Goal: Find specific page/section: Find specific page/section

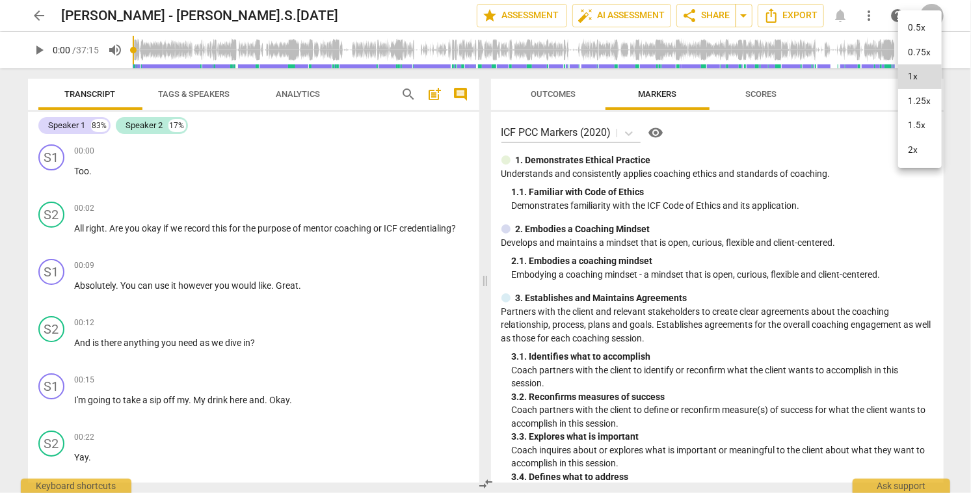
click at [39, 14] on div at bounding box center [485, 246] width 971 height 493
click at [39, 14] on span "arrow_back" at bounding box center [40, 16] width 16 height 16
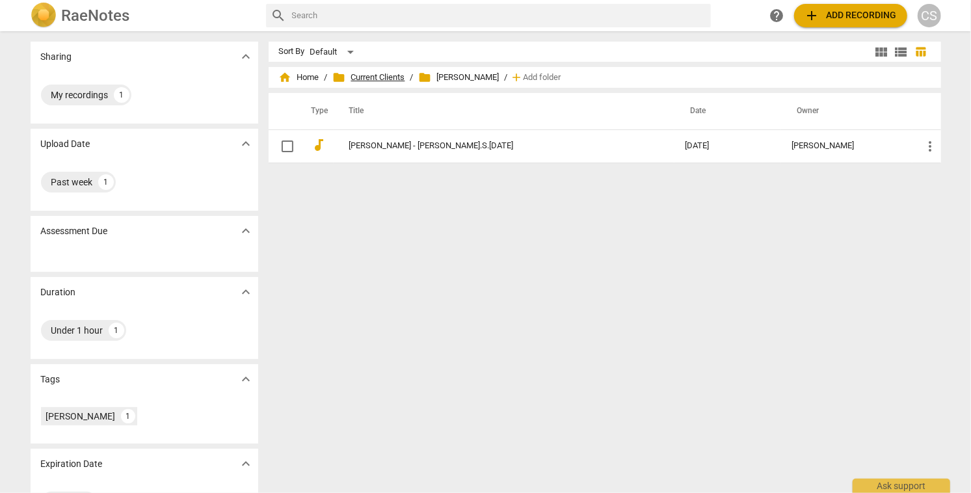
click at [360, 75] on span "folder Current Clients" at bounding box center [369, 77] width 72 height 13
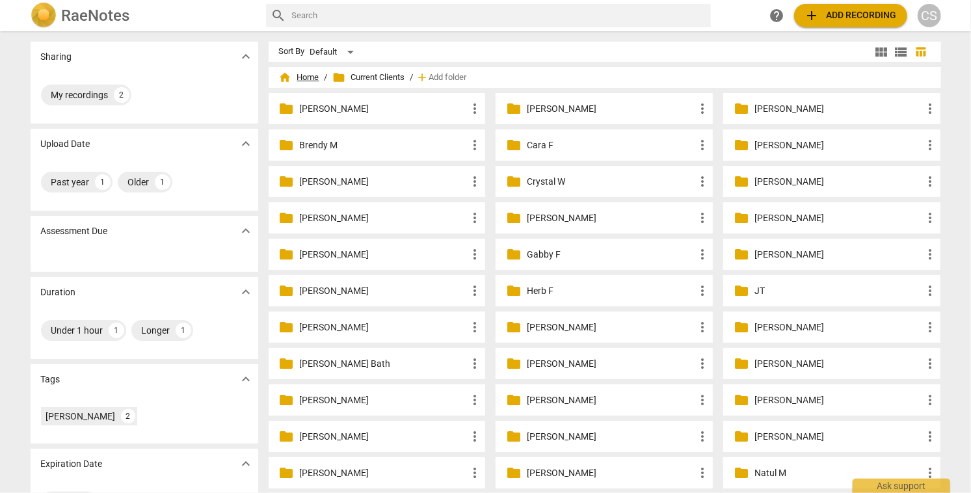
click at [303, 76] on span "home Home" at bounding box center [299, 77] width 40 height 13
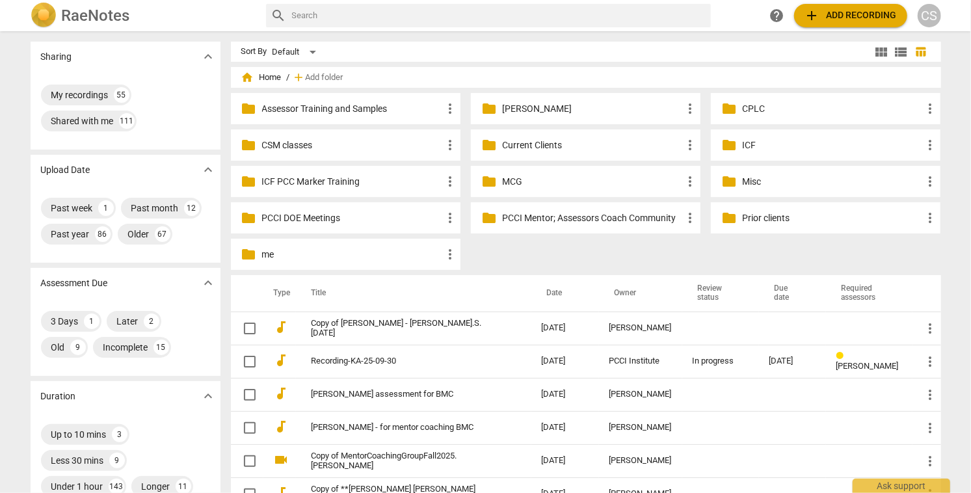
click at [283, 142] on p "CSM classes" at bounding box center [352, 146] width 180 height 14
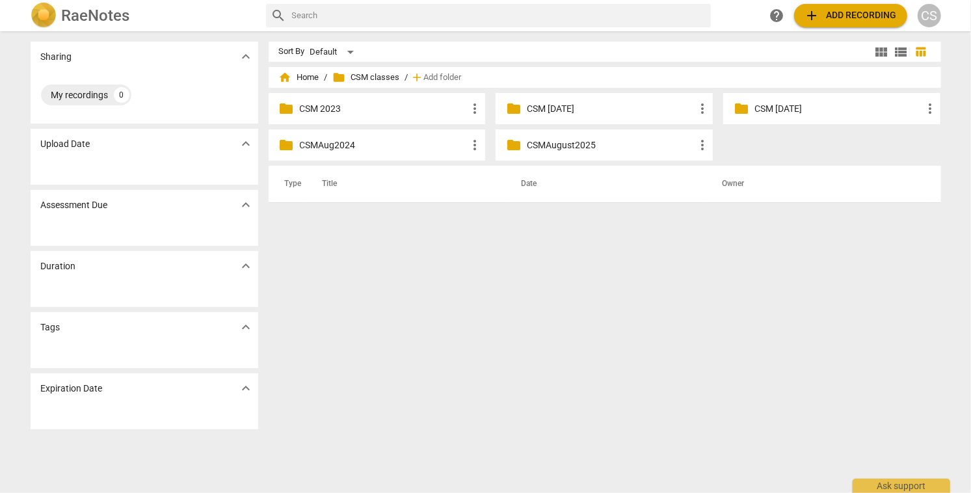
click at [560, 146] on p "CSMAugust2025" at bounding box center [611, 146] width 168 height 14
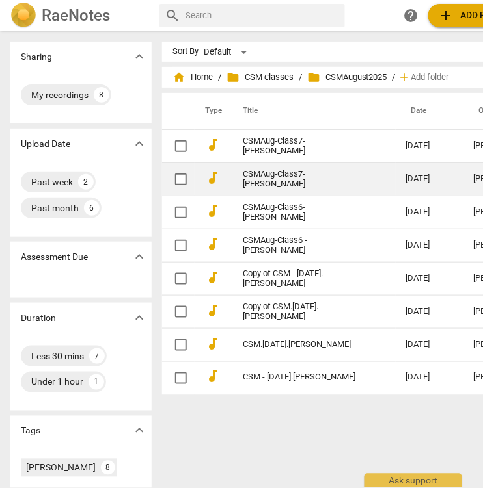
click at [317, 175] on link "CSMAug-Class7-[PERSON_NAME]" at bounding box center [301, 180] width 116 height 20
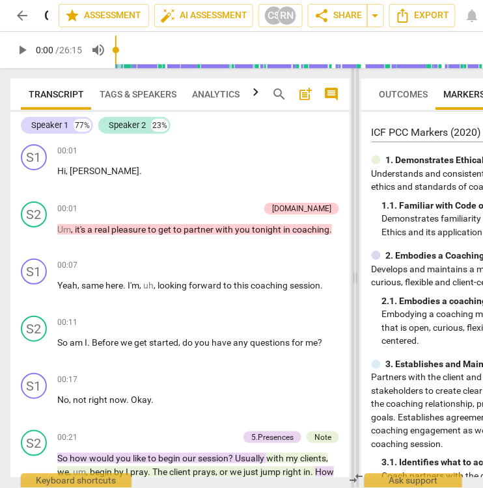
drag, startPoint x: 291, startPoint y: 278, endPoint x: 354, endPoint y: 279, distance: 63.1
click at [354, 279] on span at bounding box center [355, 278] width 8 height 420
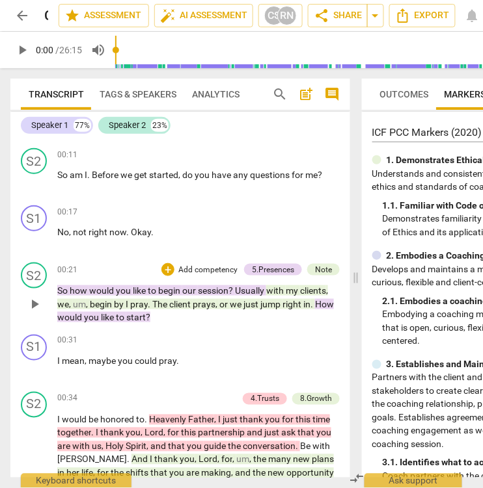
scroll to position [183, 0]
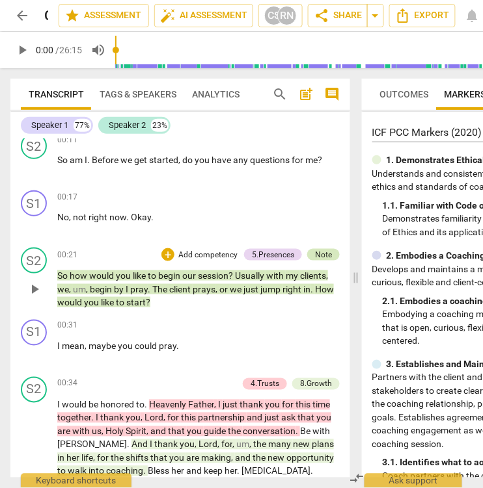
click at [319, 254] on div "Note" at bounding box center [323, 255] width 17 height 12
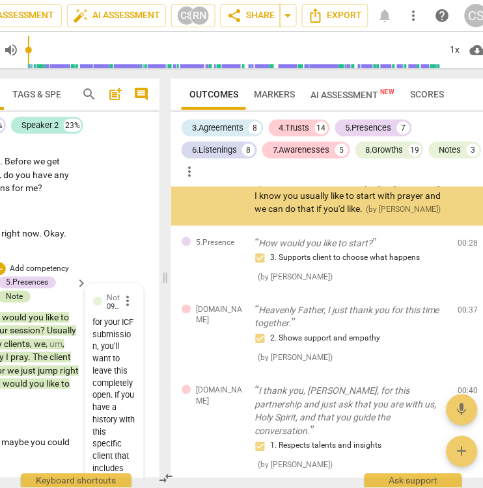
scroll to position [269, 0]
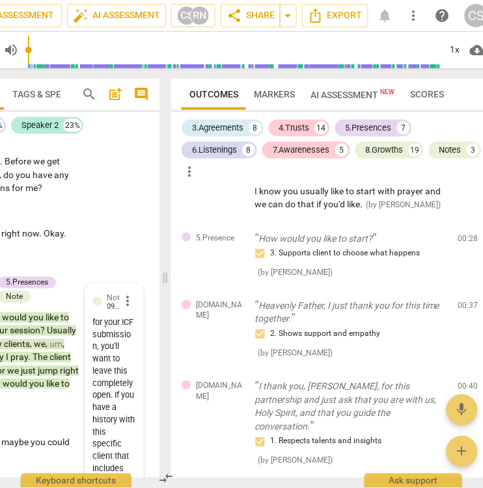
click at [344, 94] on span "AI Assessment New" at bounding box center [353, 95] width 84 height 10
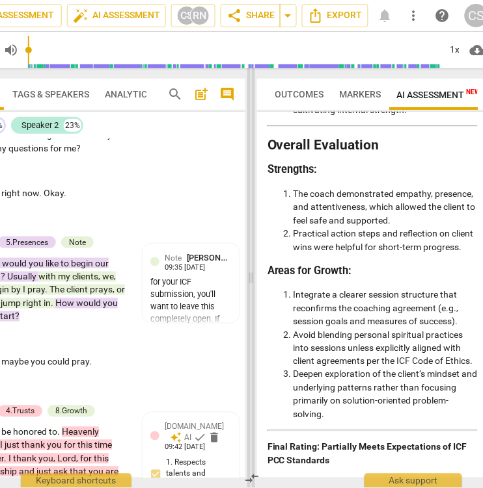
scroll to position [185, 0]
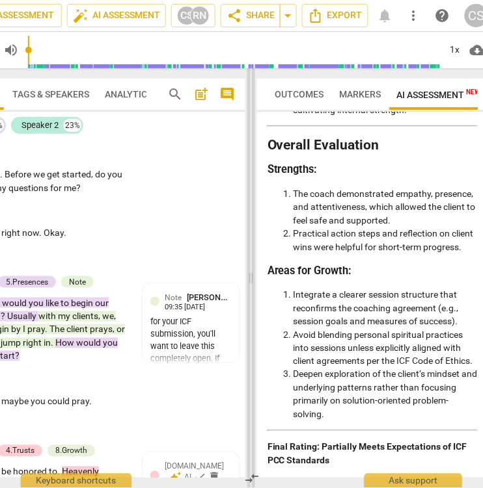
drag, startPoint x: 167, startPoint y: 277, endPoint x: 265, endPoint y: 295, distance: 99.9
click at [255, 295] on span at bounding box center [251, 278] width 8 height 420
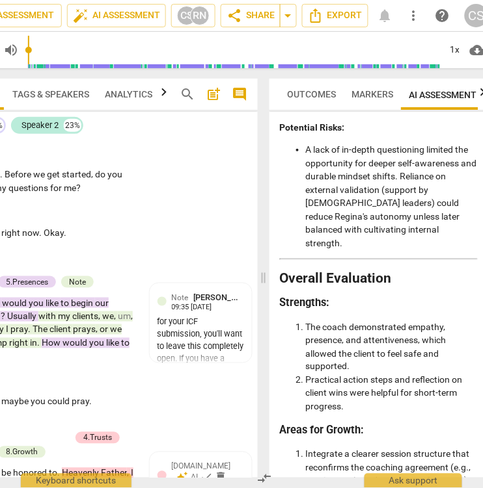
click at [315, 94] on span "Outcomes" at bounding box center [311, 94] width 49 height 10
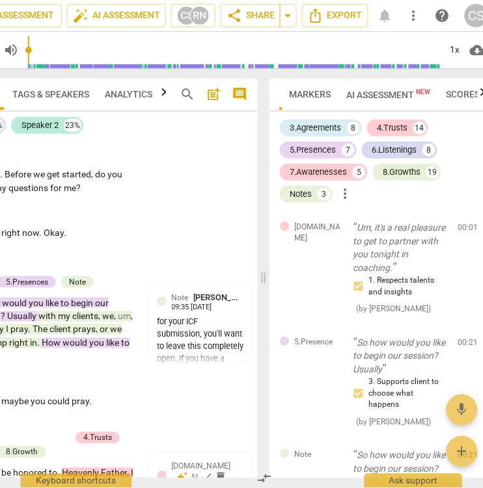
scroll to position [0, 74]
click at [451, 94] on span "Scores" at bounding box center [453, 94] width 34 height 10
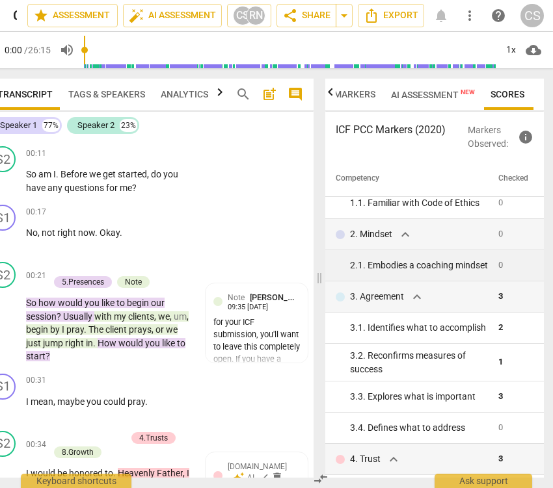
scroll to position [49, 0]
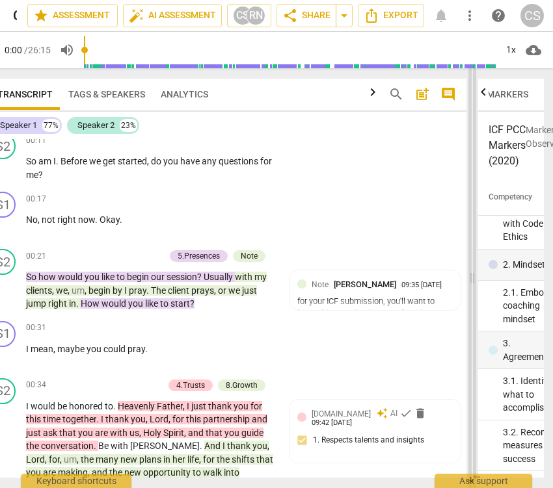
drag, startPoint x: 320, startPoint y: 278, endPoint x: 471, endPoint y: 292, distance: 151.6
click at [472, 292] on span at bounding box center [472, 278] width 8 height 420
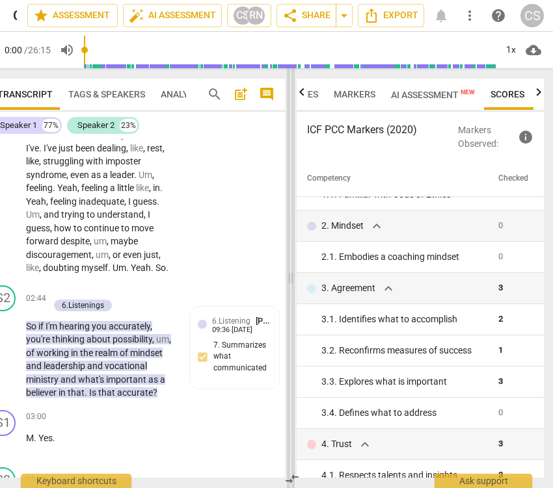
scroll to position [1295, 0]
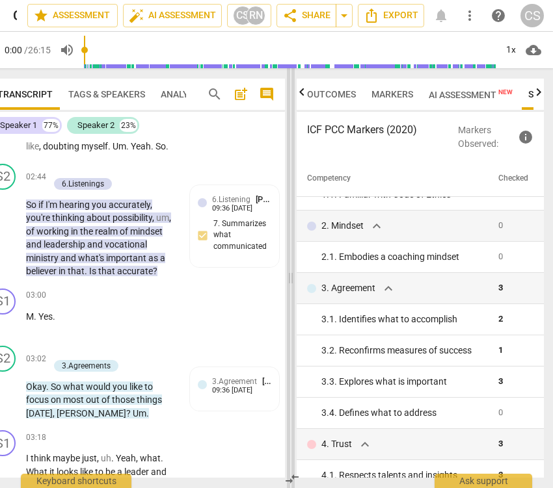
drag, startPoint x: 472, startPoint y: 279, endPoint x: 237, endPoint y: 313, distance: 237.9
click at [287, 313] on span at bounding box center [291, 278] width 8 height 420
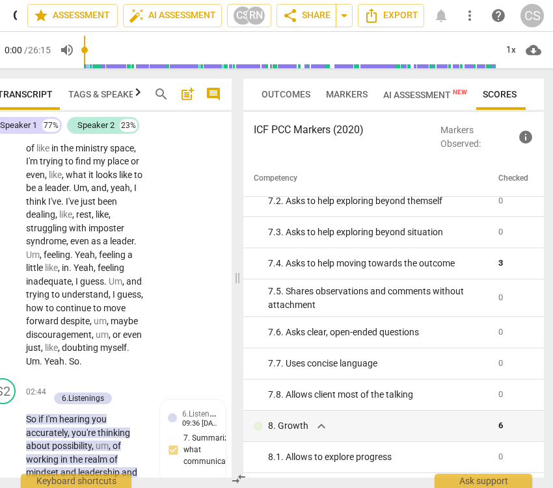
scroll to position [949, 0]
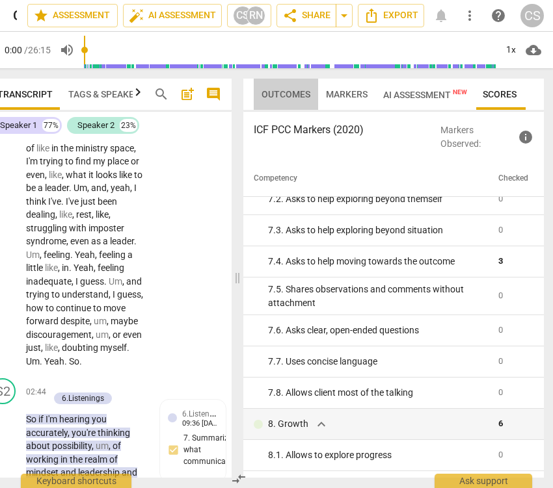
click at [299, 92] on span "Outcomes" at bounding box center [285, 94] width 49 height 10
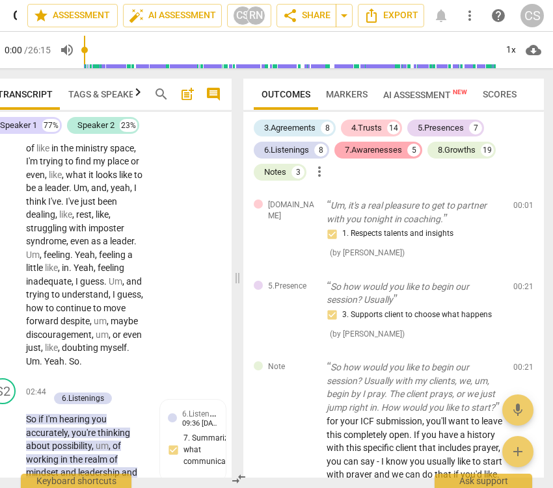
click at [384, 149] on div "7.Awarenesses" at bounding box center [373, 150] width 57 height 13
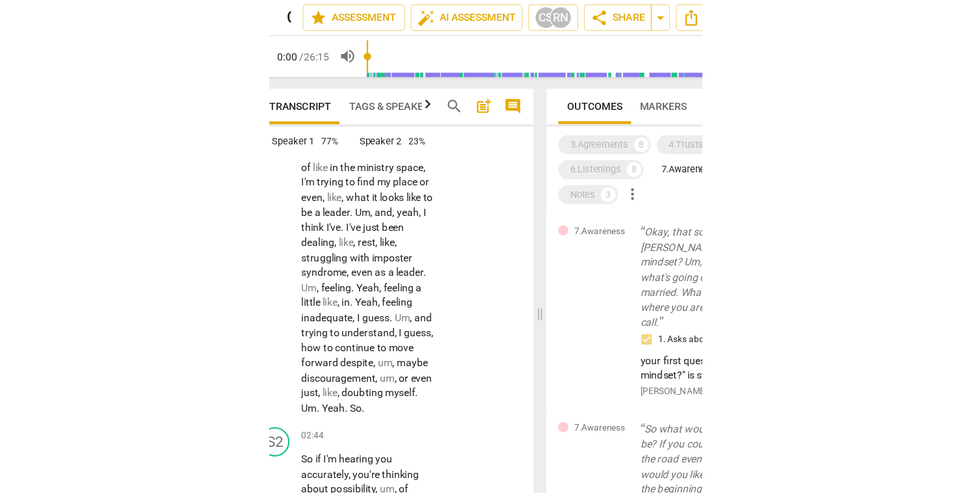
scroll to position [0, 0]
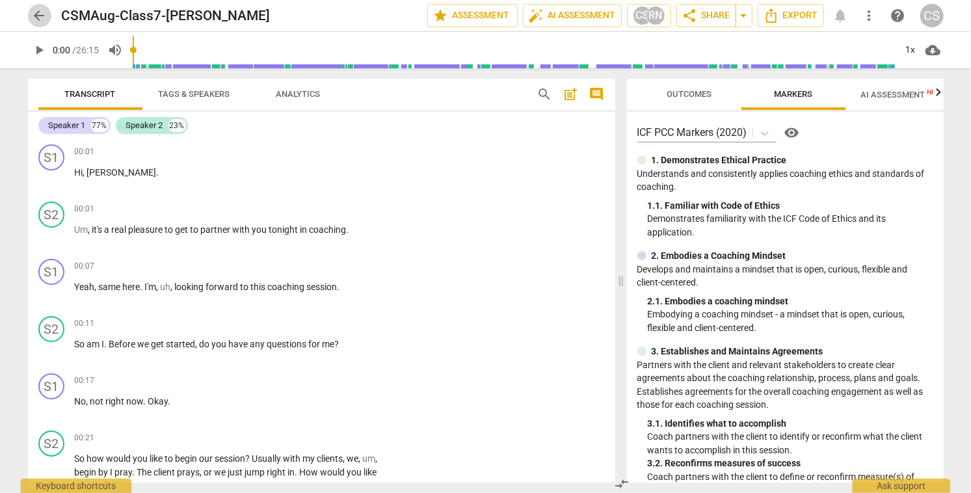
click at [38, 16] on span "arrow_back" at bounding box center [40, 16] width 16 height 16
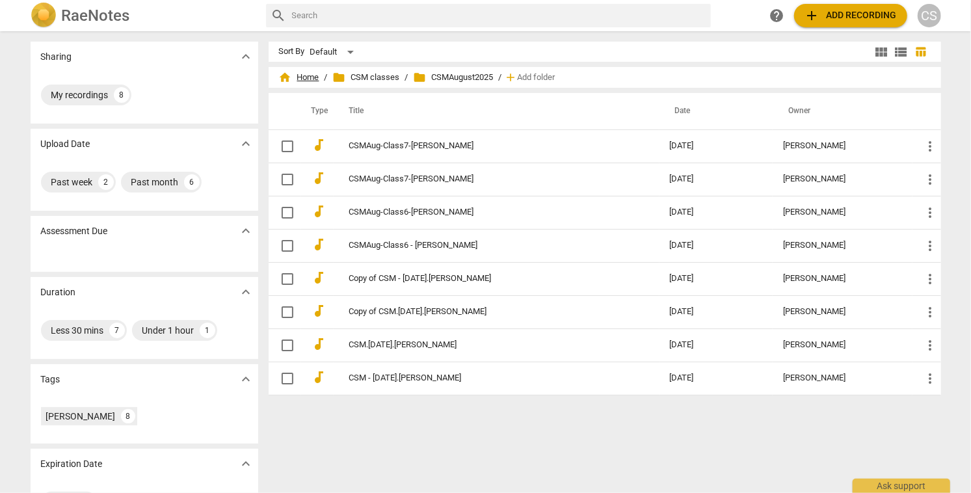
click at [306, 77] on span "home Home" at bounding box center [299, 77] width 40 height 13
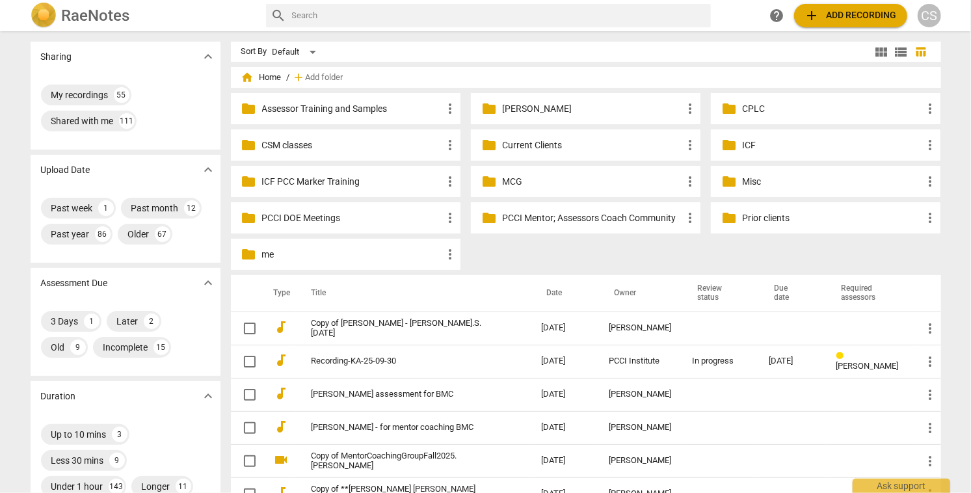
click at [511, 144] on p "Current Clients" at bounding box center [592, 146] width 180 height 14
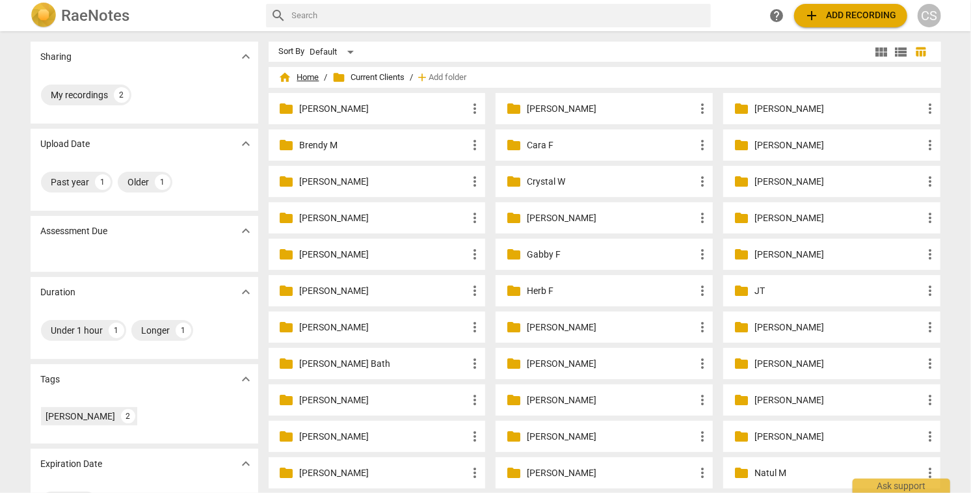
click at [304, 77] on span "home Home" at bounding box center [299, 77] width 40 height 13
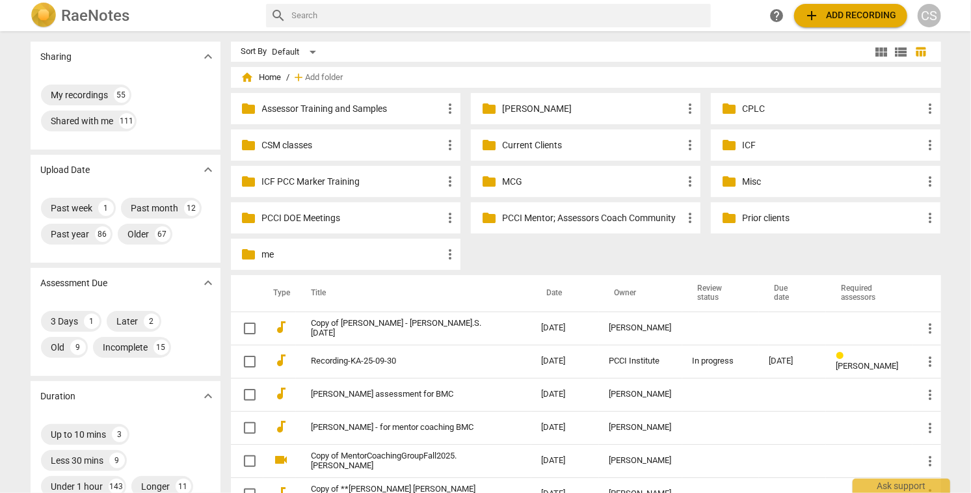
click at [750, 218] on p "Prior clients" at bounding box center [832, 218] width 180 height 14
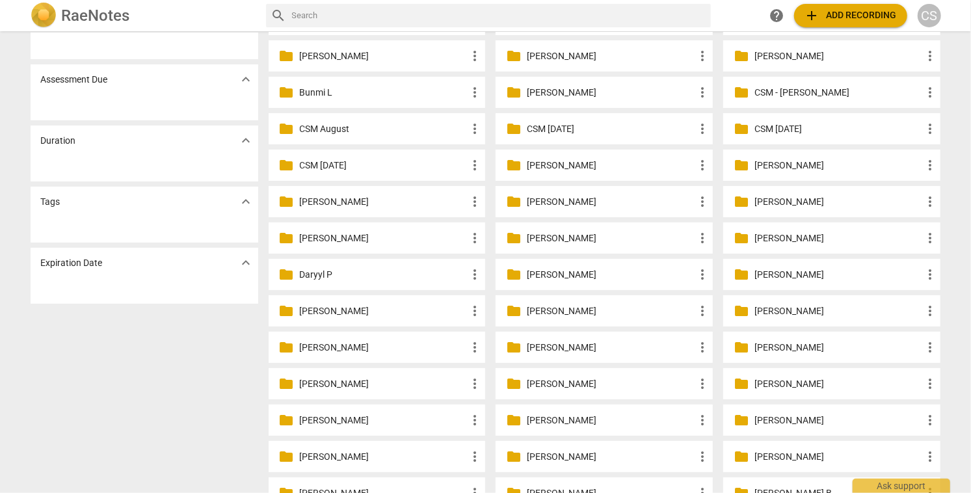
scroll to position [127, 0]
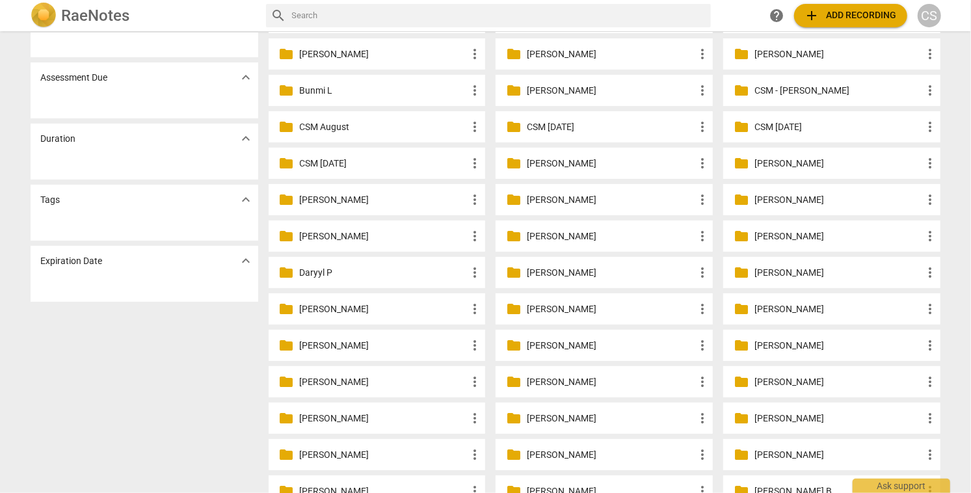
click at [343, 308] on p "[PERSON_NAME]" at bounding box center [384, 309] width 168 height 14
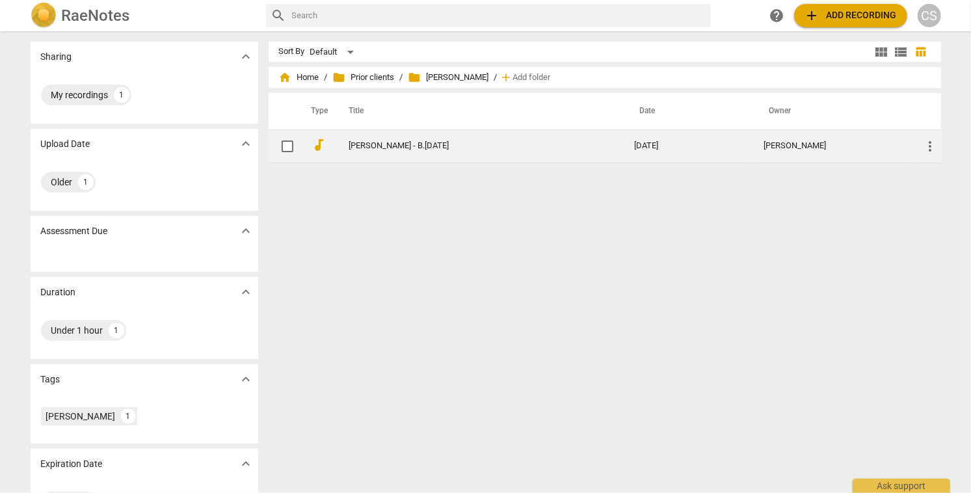
click at [405, 149] on link "[PERSON_NAME] - B.[DATE]" at bounding box center [468, 146] width 239 height 10
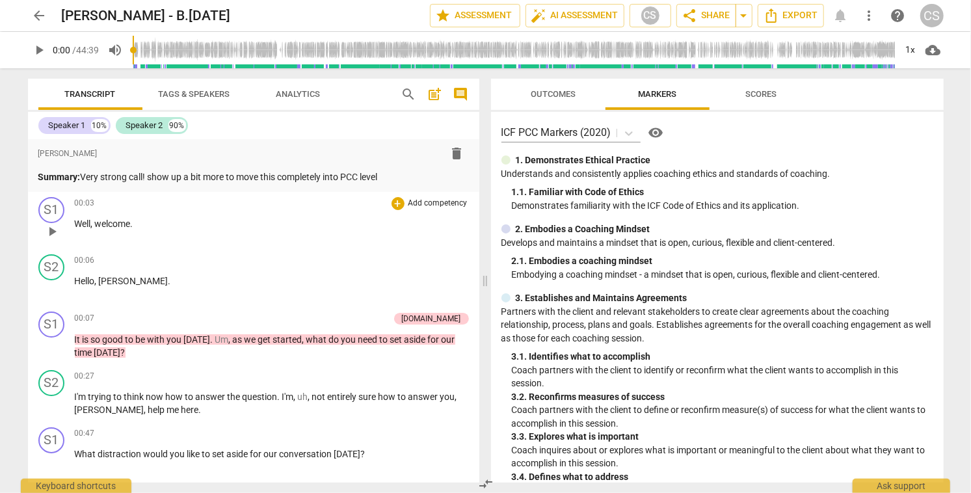
click at [360, 239] on div "00:03 + Add competency keyboard_arrow_right Well , welcome ." at bounding box center [272, 220] width 394 height 47
click at [747, 94] on span "Scores" at bounding box center [761, 94] width 31 height 10
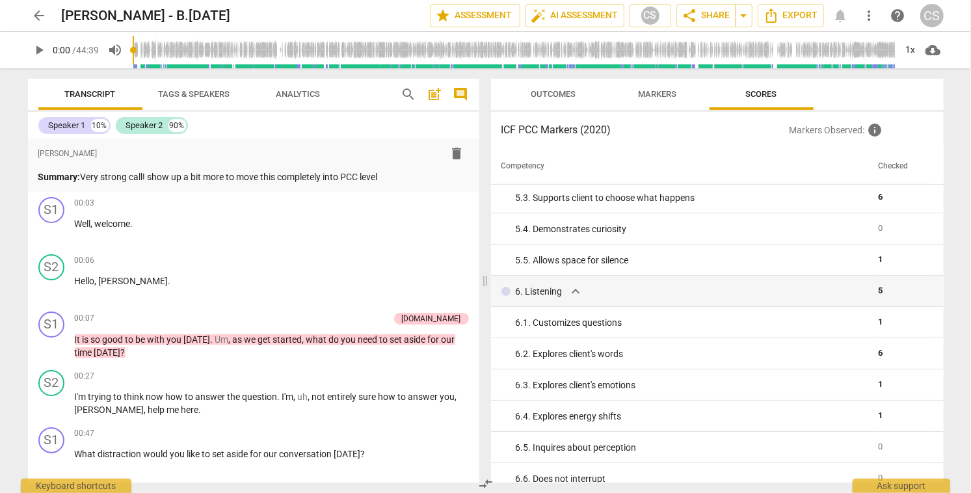
scroll to position [542, 0]
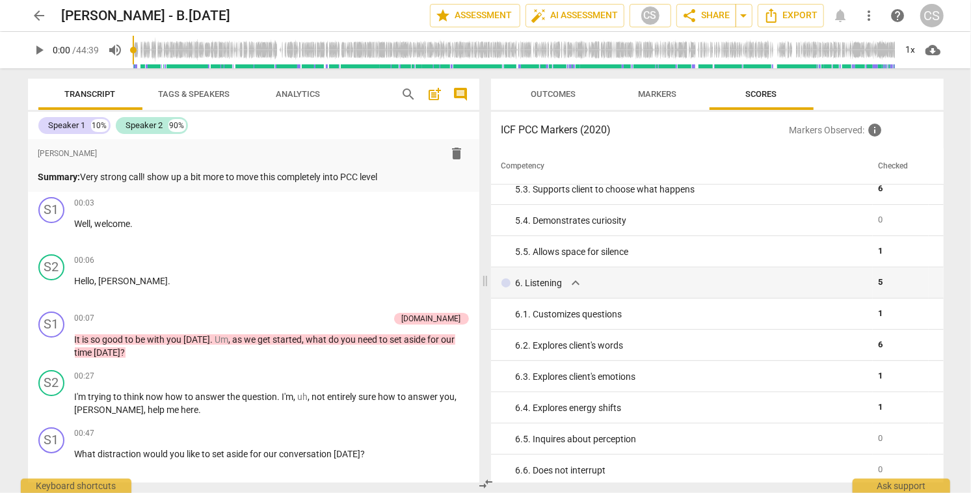
click at [555, 95] on span "Outcomes" at bounding box center [553, 94] width 45 height 10
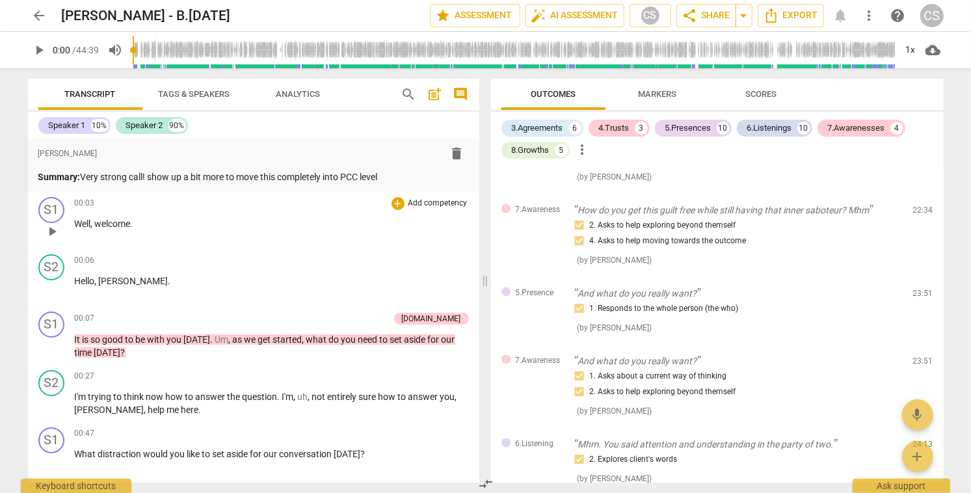
scroll to position [1094, 0]
